Goal: Task Accomplishment & Management: Manage account settings

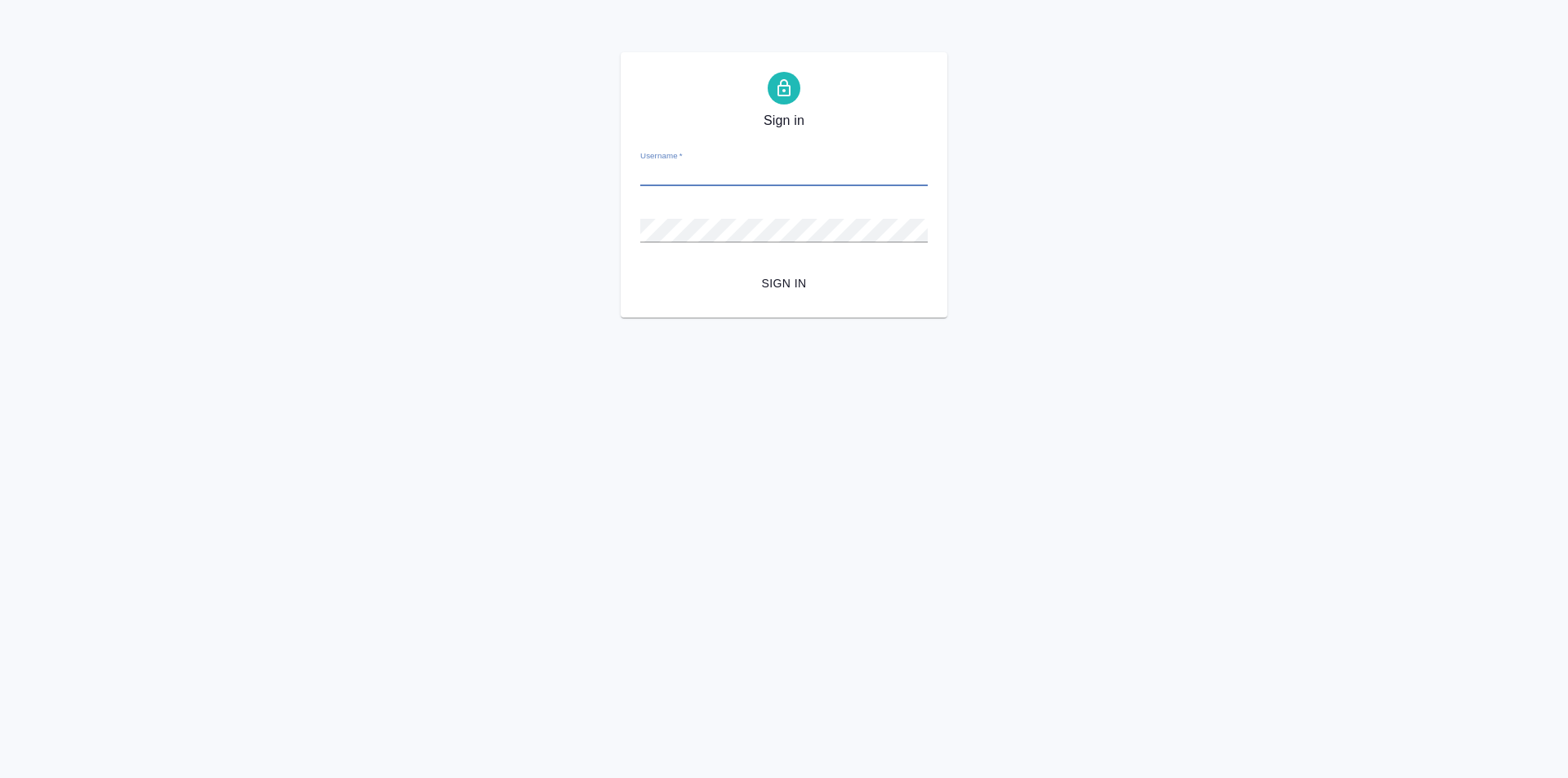
click at [668, 165] on input "Username   *" at bounding box center [783, 175] width 287 height 23
click at [704, 166] on input "Username   *" at bounding box center [783, 175] width 287 height 23
click at [689, 176] on input "Username   *" at bounding box center [783, 175] width 287 height 23
type input "ka"
drag, startPoint x: 664, startPoint y: 177, endPoint x: 598, endPoint y: 176, distance: 66.0
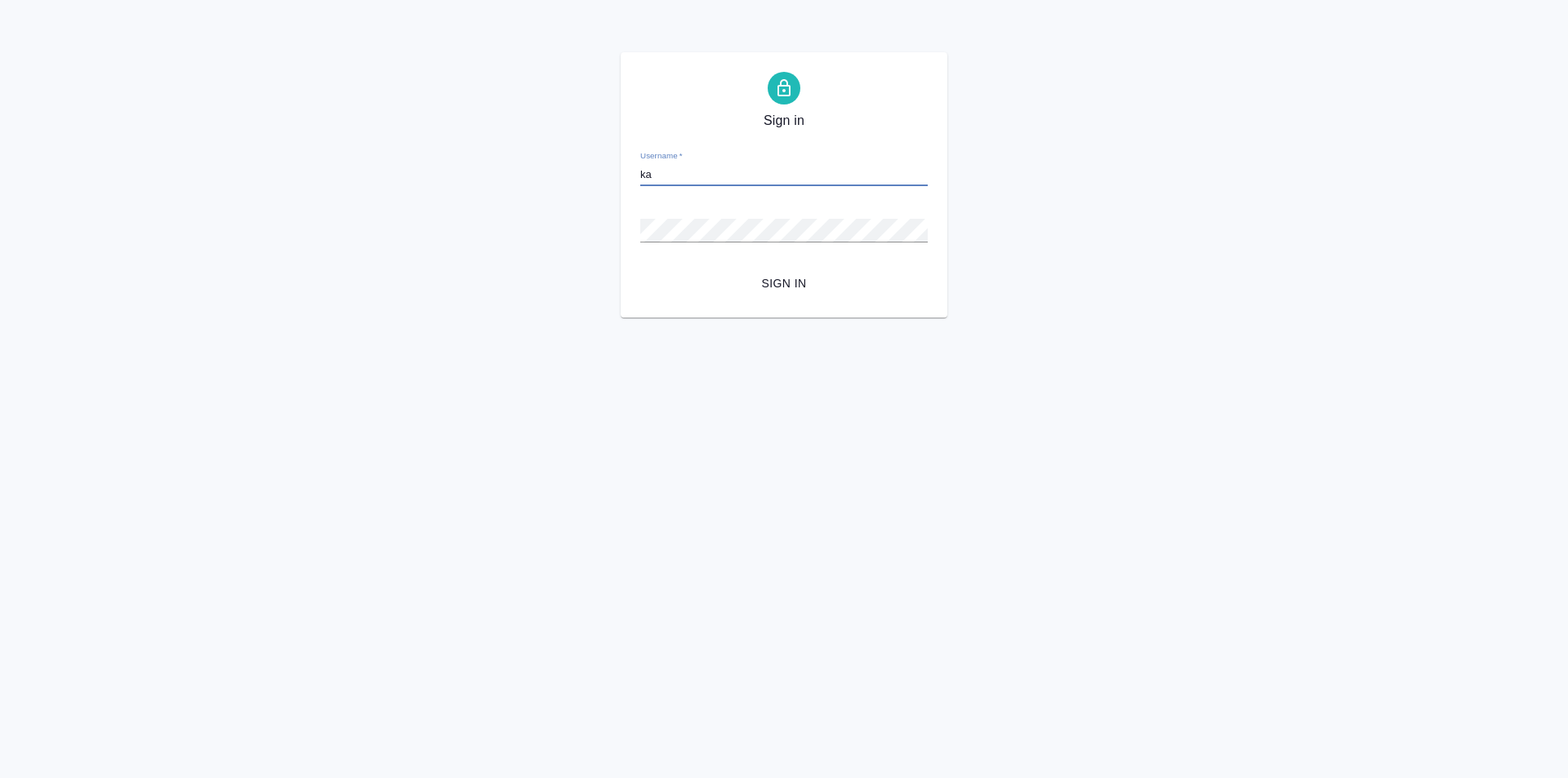
click at [598, 176] on div "Sign in Username   * ka Password   * urlPath   * / Sign in" at bounding box center [784, 185] width 1568 height 265
paste input "k.aivazyan@awatera.com"
type input "k.aivazyan@awatera.com"
click at [779, 277] on span "Sign in" at bounding box center [784, 284] width 261 height 20
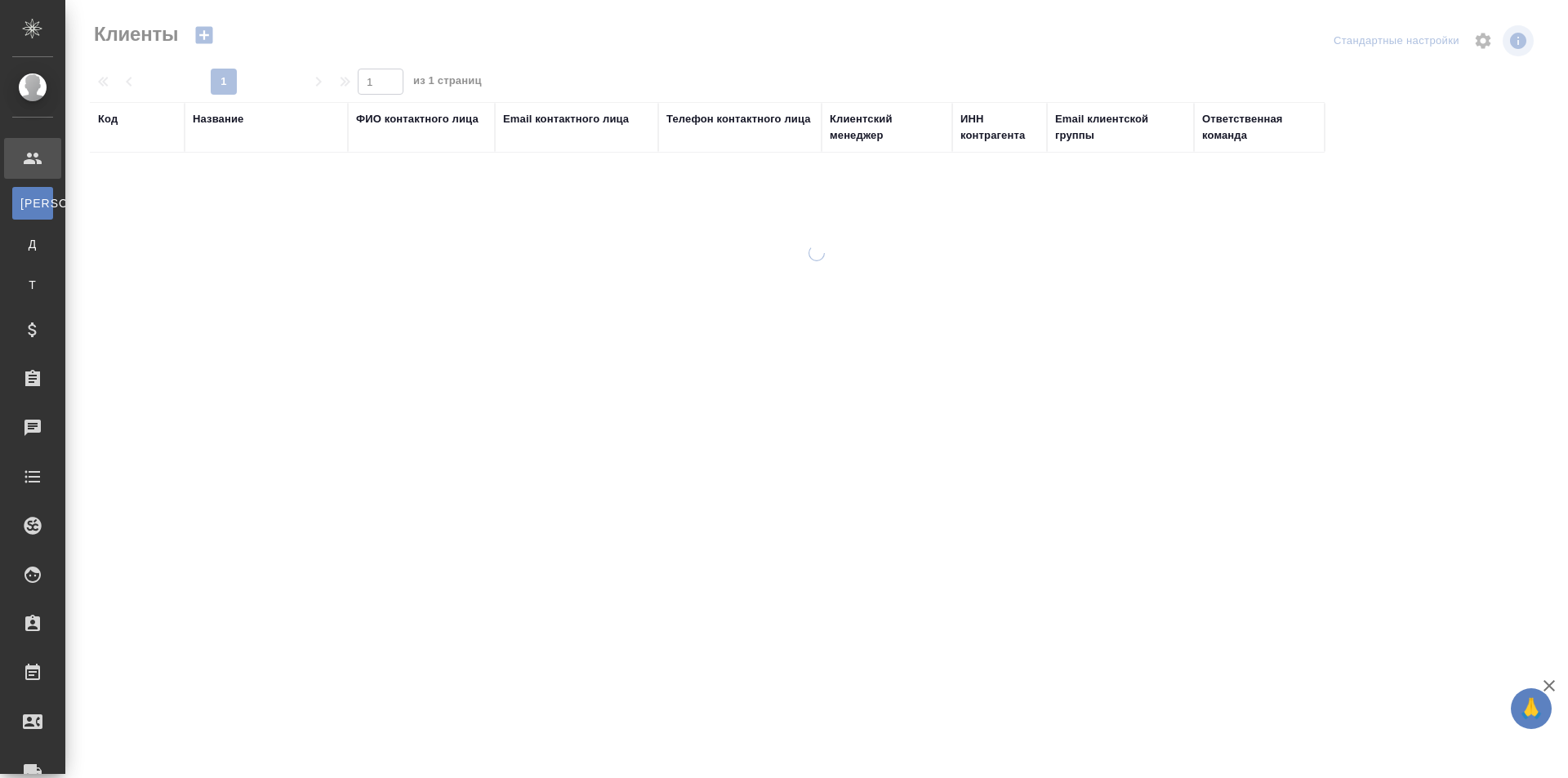
select select "RU"
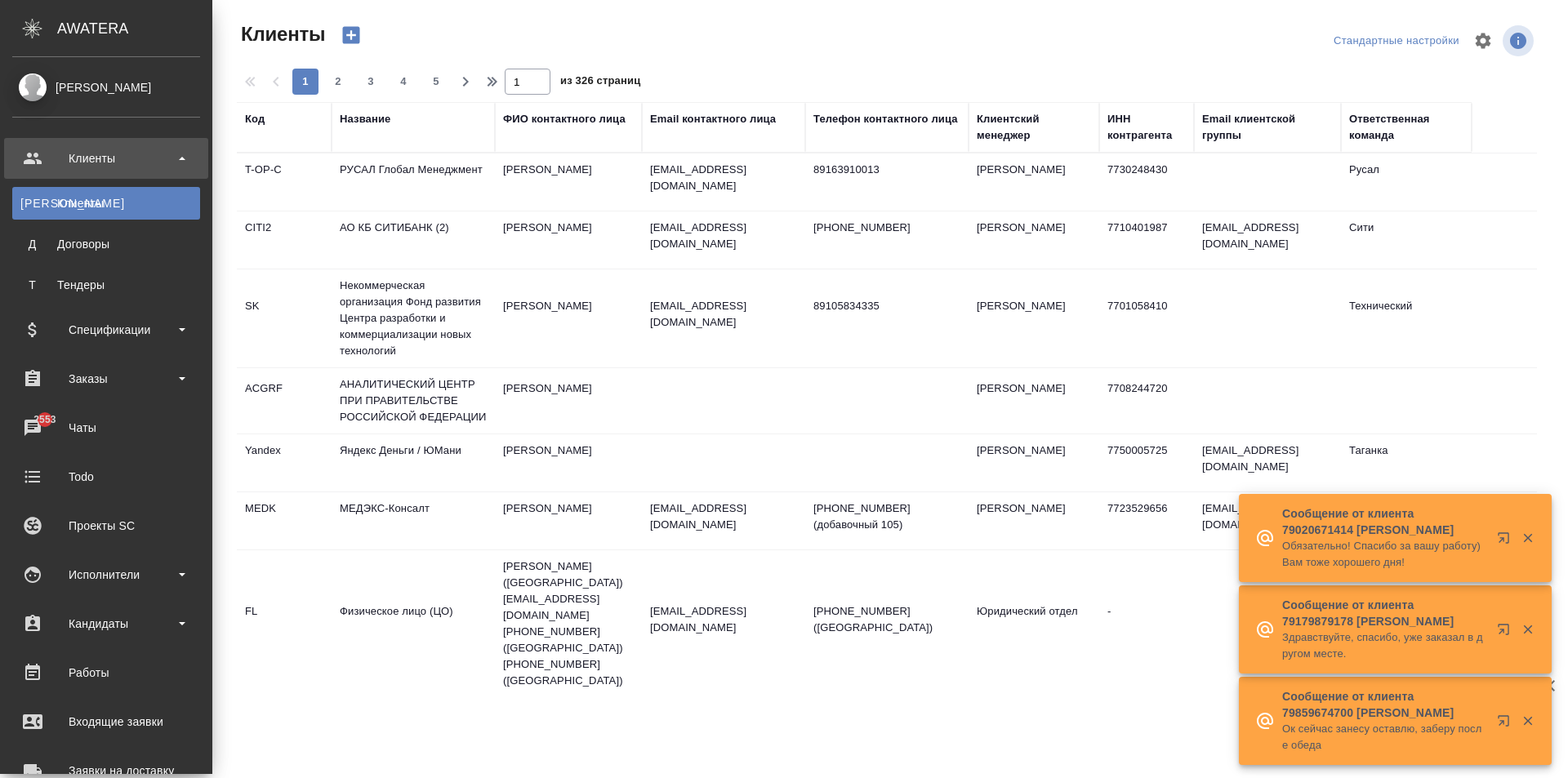
scroll to position [81, 0]
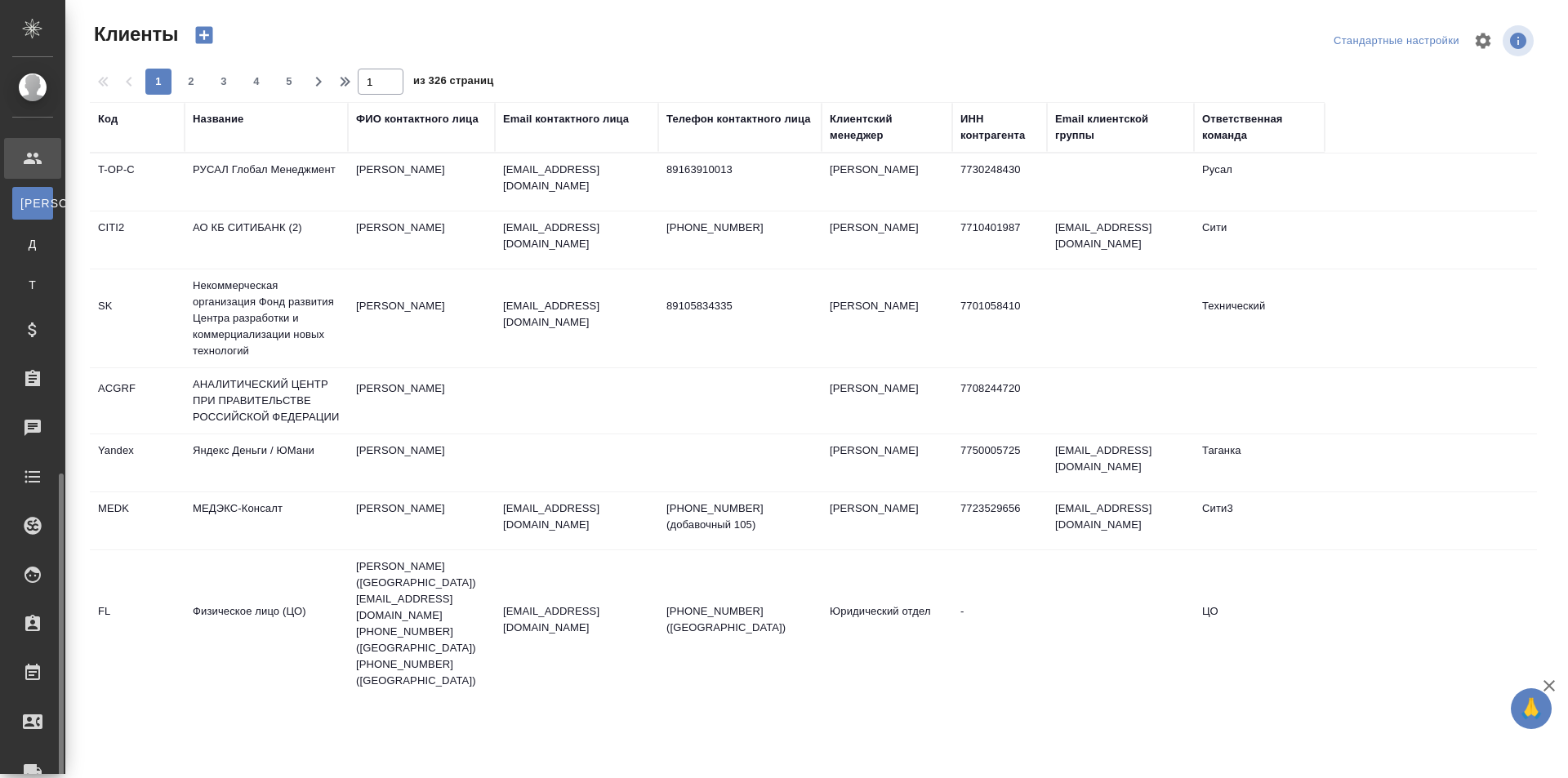
select select "RU"
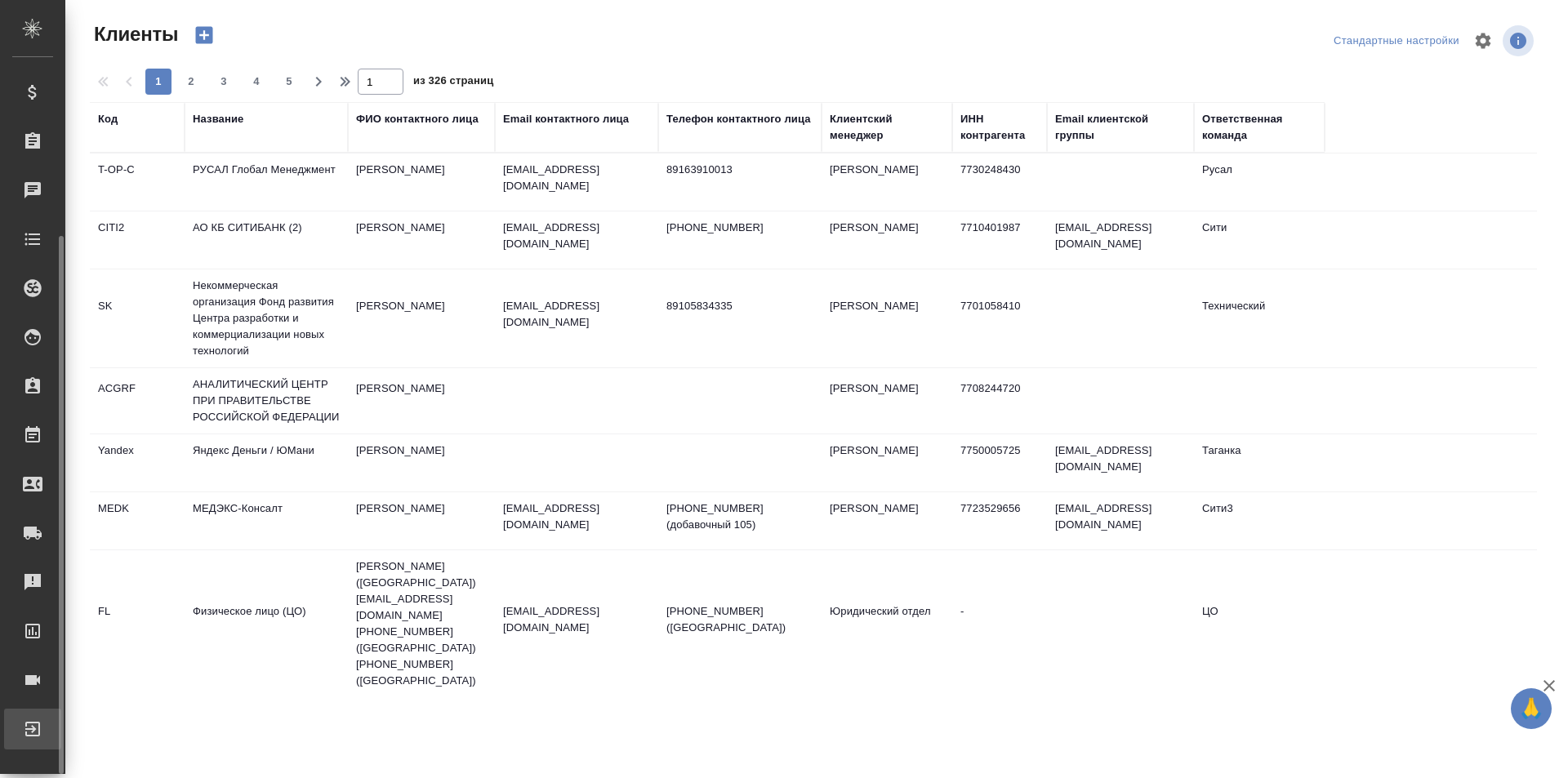
click at [32, 720] on div "Выйти" at bounding box center [12, 729] width 41 height 25
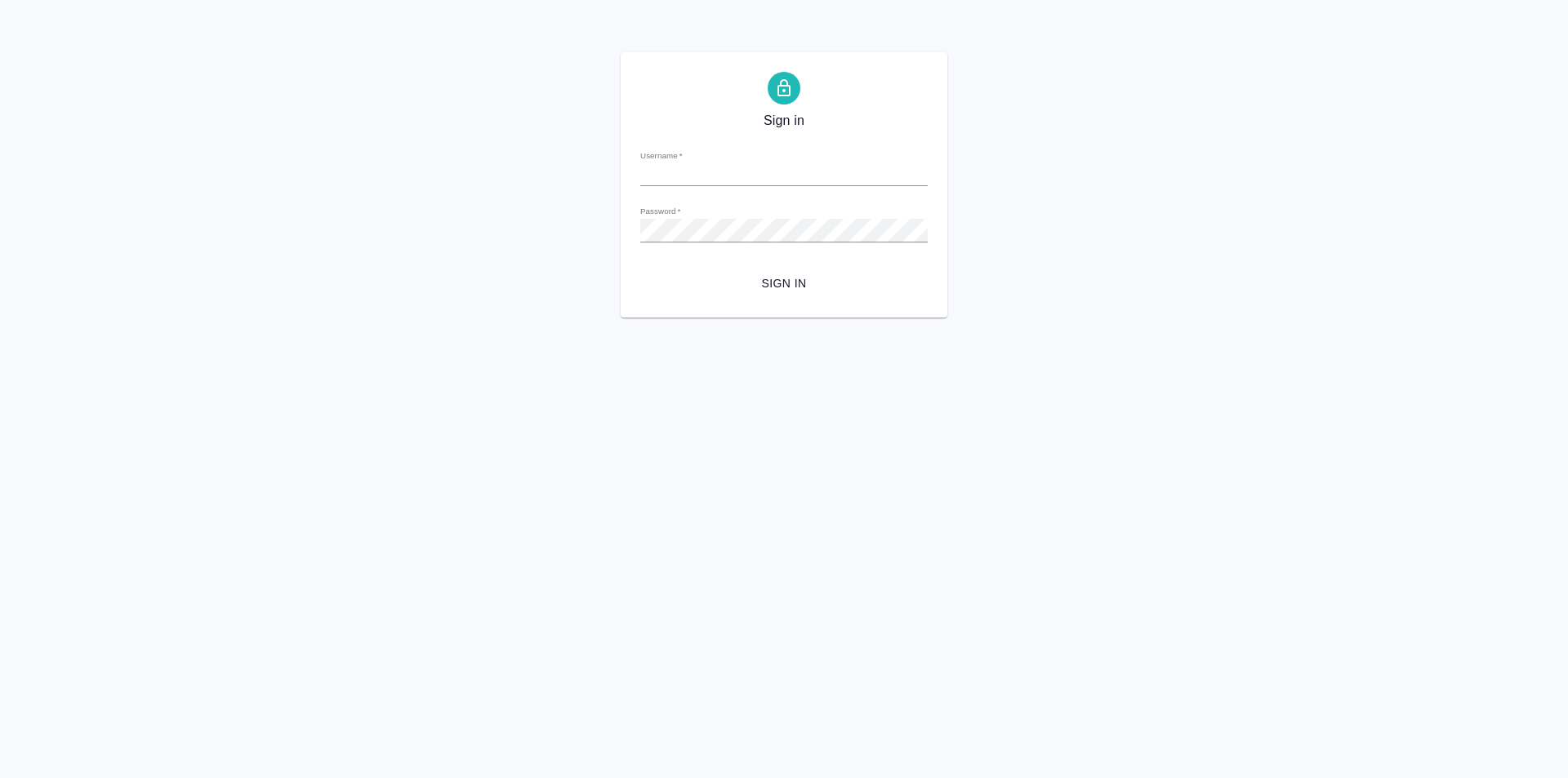
type input "[PERSON_NAME][EMAIL_ADDRESS][DOMAIN_NAME]"
click at [592, 227] on div "Sign in Username   * k.aivazyan@awatera.com Password   * urlPath   * / Sign in" at bounding box center [784, 185] width 1568 height 265
click at [437, 236] on div "Sign in Username   * k.aivazyan@awatera.com Password   * urlPath   * / Sign in" at bounding box center [784, 185] width 1568 height 265
click at [1245, 318] on html "Sign in Username   * k.aivazyan@awatera.com Password   * urlPath   * / Sign in" at bounding box center [784, 158] width 1568 height 318
click at [779, 281] on span "Sign in" at bounding box center [784, 284] width 261 height 20
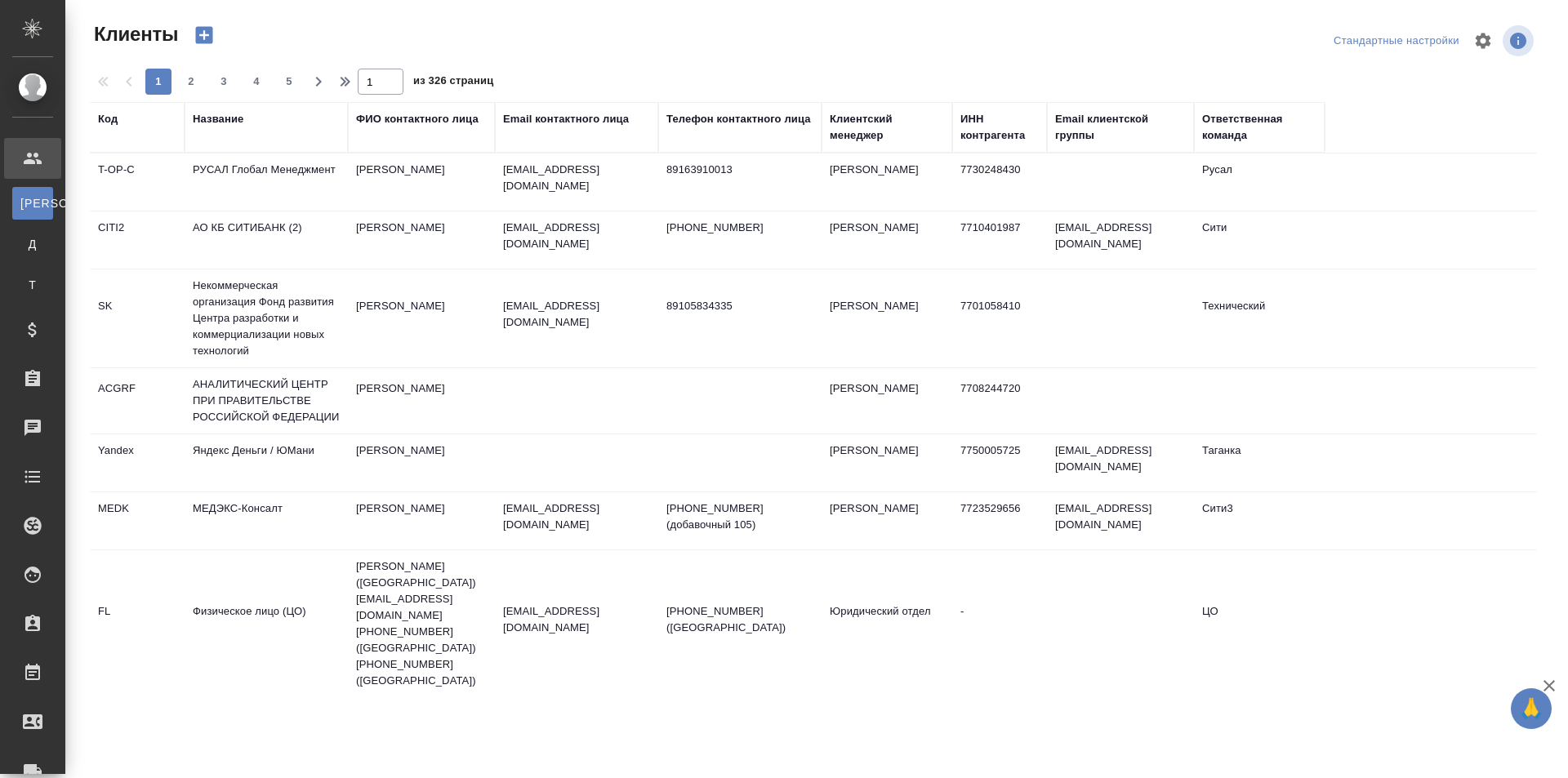
select select "RU"
